Goal: Information Seeking & Learning: Learn about a topic

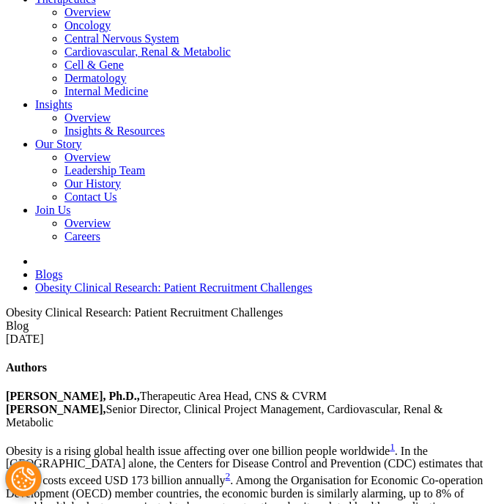
scroll to position [457, 0]
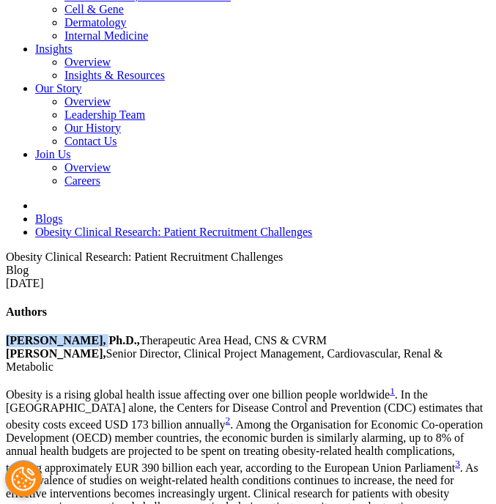
drag, startPoint x: 34, startPoint y: 93, endPoint x: 135, endPoint y: 93, distance: 100.4
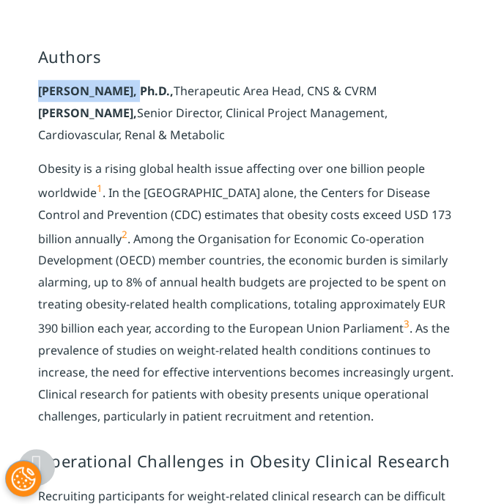
copy strong "[PERSON_NAME]"
drag, startPoint x: 181, startPoint y: 90, endPoint x: 384, endPoint y: 87, distance: 203.1
click at [384, 87] on p "[PERSON_NAME], Ph.D., Therapeutic Area Head, CNS & CVRM [PERSON_NAME], Senior D…" at bounding box center [248, 119] width 421 height 78
copy p "Therapeutic Area Head, CNS & CVRM"
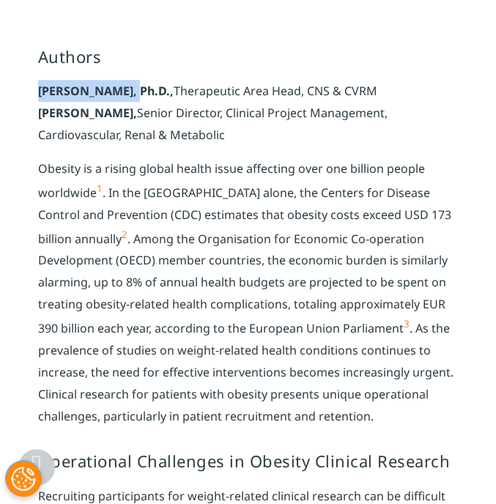
drag, startPoint x: 34, startPoint y: 114, endPoint x: 147, endPoint y: 128, distance: 114.5
copy p "[PERSON_NAME], Senior Director, Clinical Project Management, Cardiovascular, Re…"
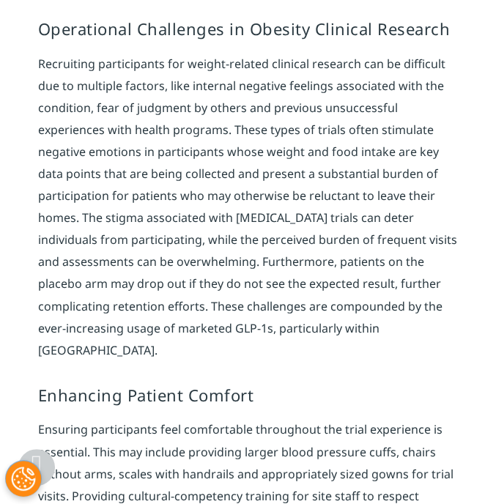
scroll to position [897, 0]
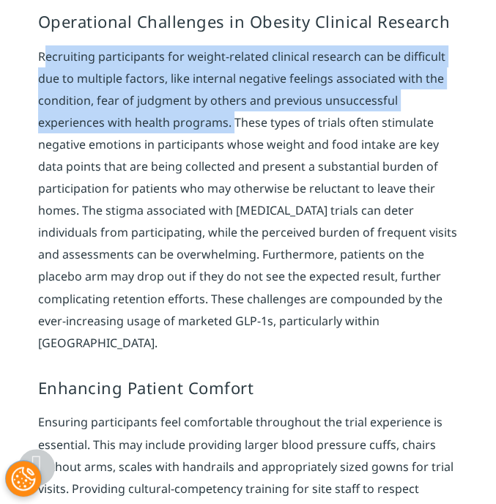
drag, startPoint x: 38, startPoint y: 56, endPoint x: 227, endPoint y: 124, distance: 200.8
click at [227, 124] on p "Recruiting participants for weight-related clinical research can be difficult d…" at bounding box center [248, 205] width 421 height 320
copy p "Recruiting participants for weight-related clinical research can be difficult d…"
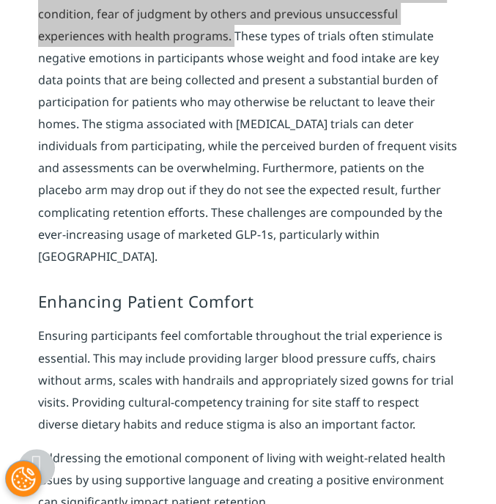
scroll to position [987, 0]
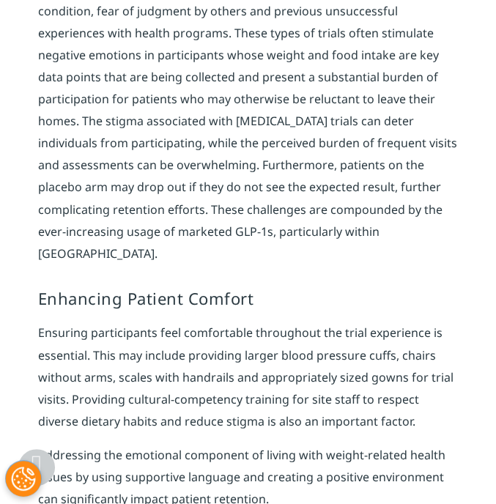
click at [233, 37] on p "Recruiting participants for weight-related clinical research can be difficult d…" at bounding box center [248, 116] width 421 height 320
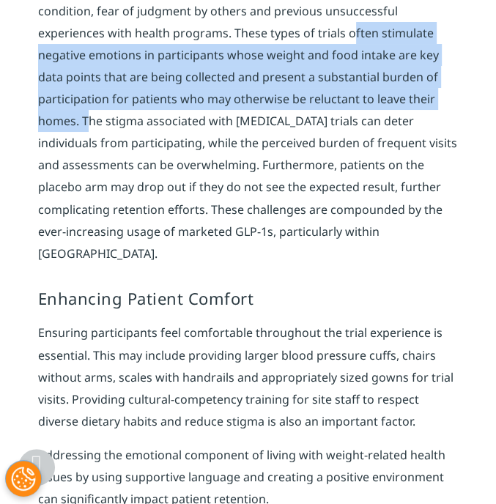
drag, startPoint x: 346, startPoint y: 36, endPoint x: 81, endPoint y: 123, distance: 279.3
click at [81, 123] on p "Recruiting participants for weight-related clinical research can be difficult d…" at bounding box center [248, 116] width 421 height 320
copy p "often stimulate negative emotions in participants whose weight and food intake …"
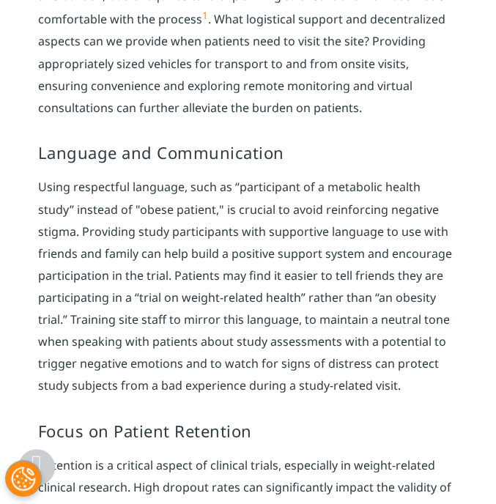
scroll to position [1668, 0]
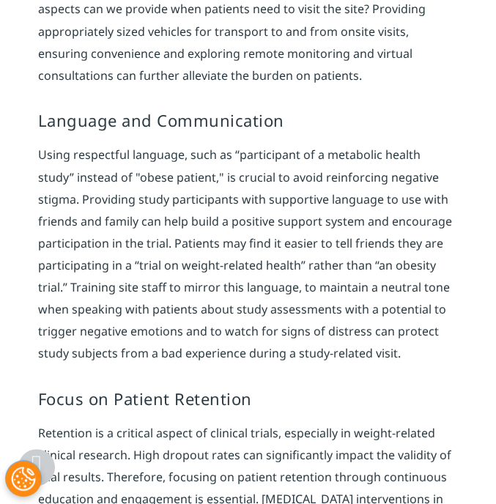
drag, startPoint x: 45, startPoint y: 121, endPoint x: 289, endPoint y: 119, distance: 244.1
click at [289, 119] on h4 "Language and Communication" at bounding box center [248, 120] width 421 height 23
copy h4 "anguage and Communication"
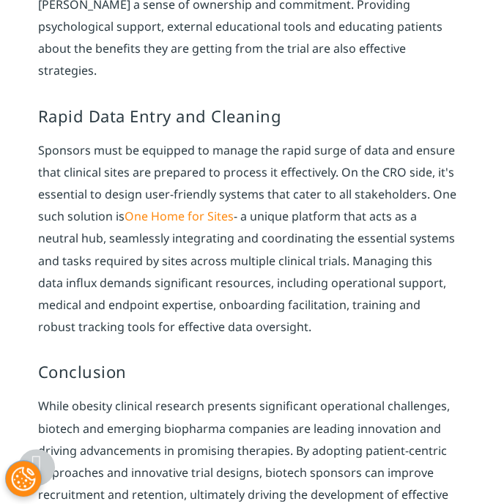
scroll to position [2538, 0]
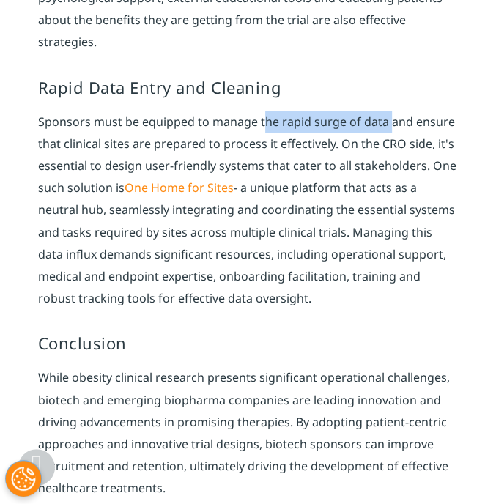
drag, startPoint x: 257, startPoint y: 105, endPoint x: 384, endPoint y: 106, distance: 126.8
click at [384, 111] on p "Sponsors must be equipped to manage the rapid surge of data and ensure that cli…" at bounding box center [248, 216] width 421 height 210
copy p "the rapid surge of data"
